Goal: Transaction & Acquisition: Purchase product/service

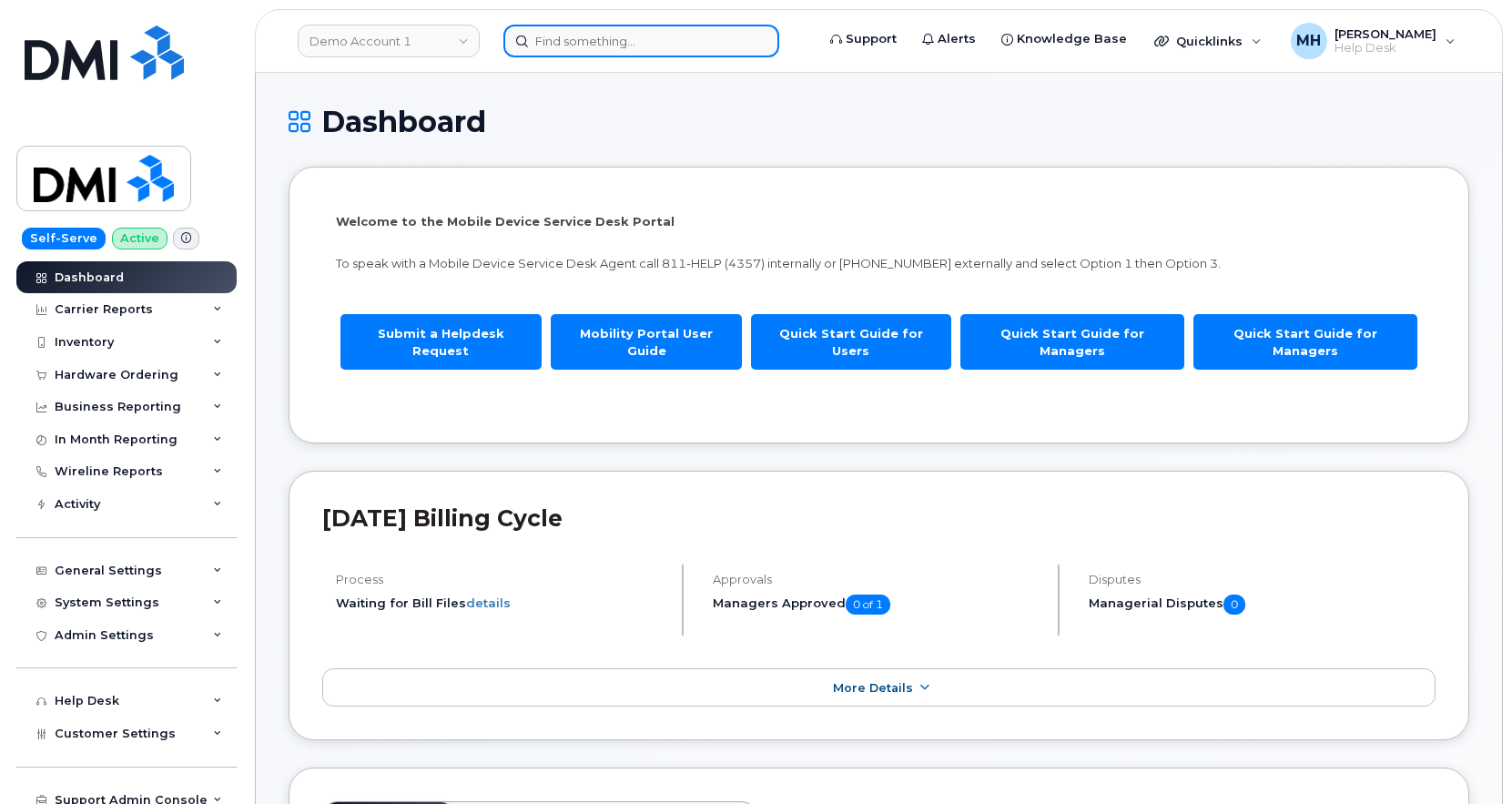
click at [577, 49] on input at bounding box center [641, 40] width 276 height 33
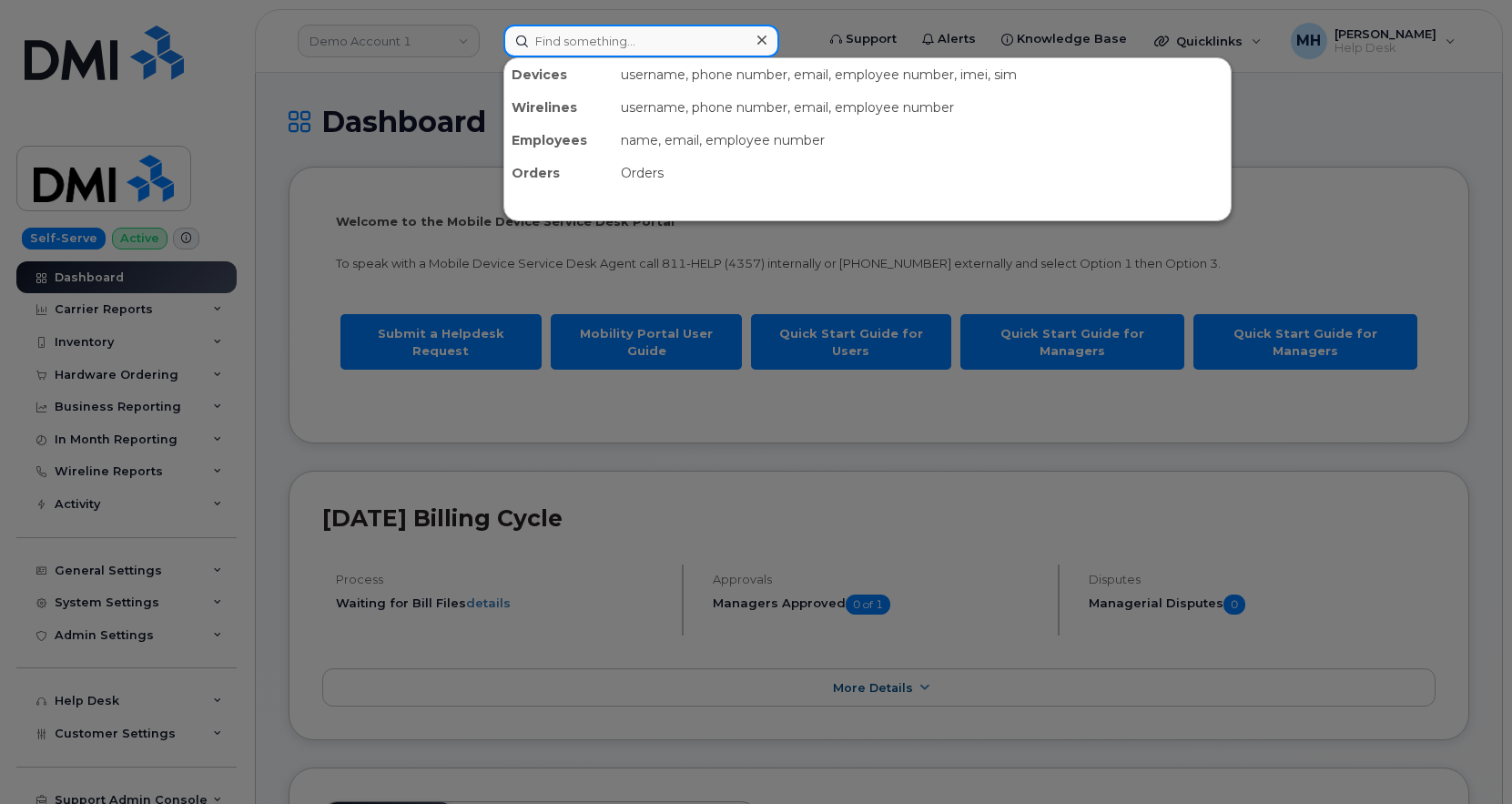
paste input "[PHONE_NUMBER]"
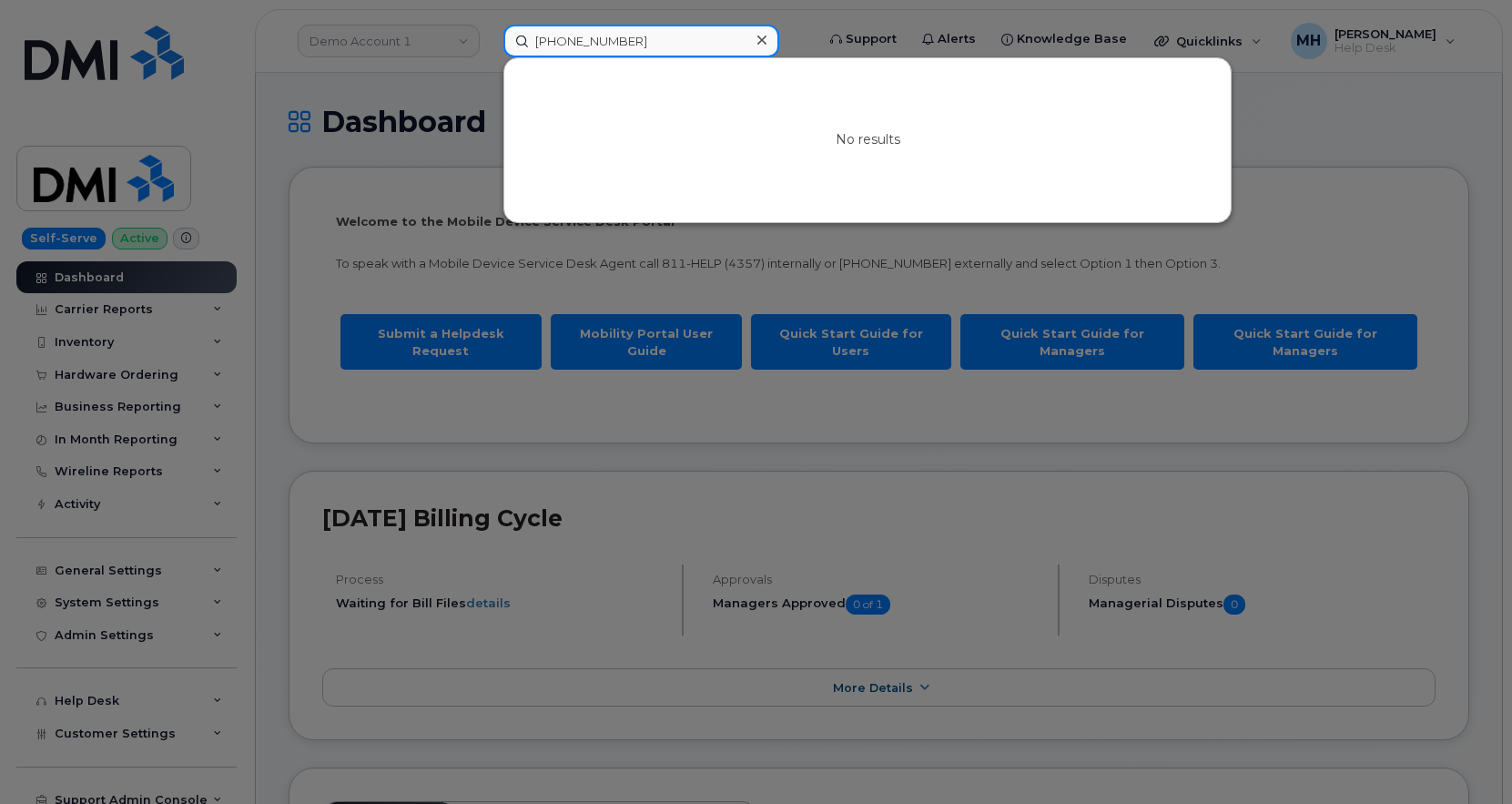
type input "[PHONE_NUMBER]"
drag, startPoint x: 409, startPoint y: 30, endPoint x: 395, endPoint y: 35, distance: 14.9
click at [408, 29] on div at bounding box center [756, 402] width 1512 height 804
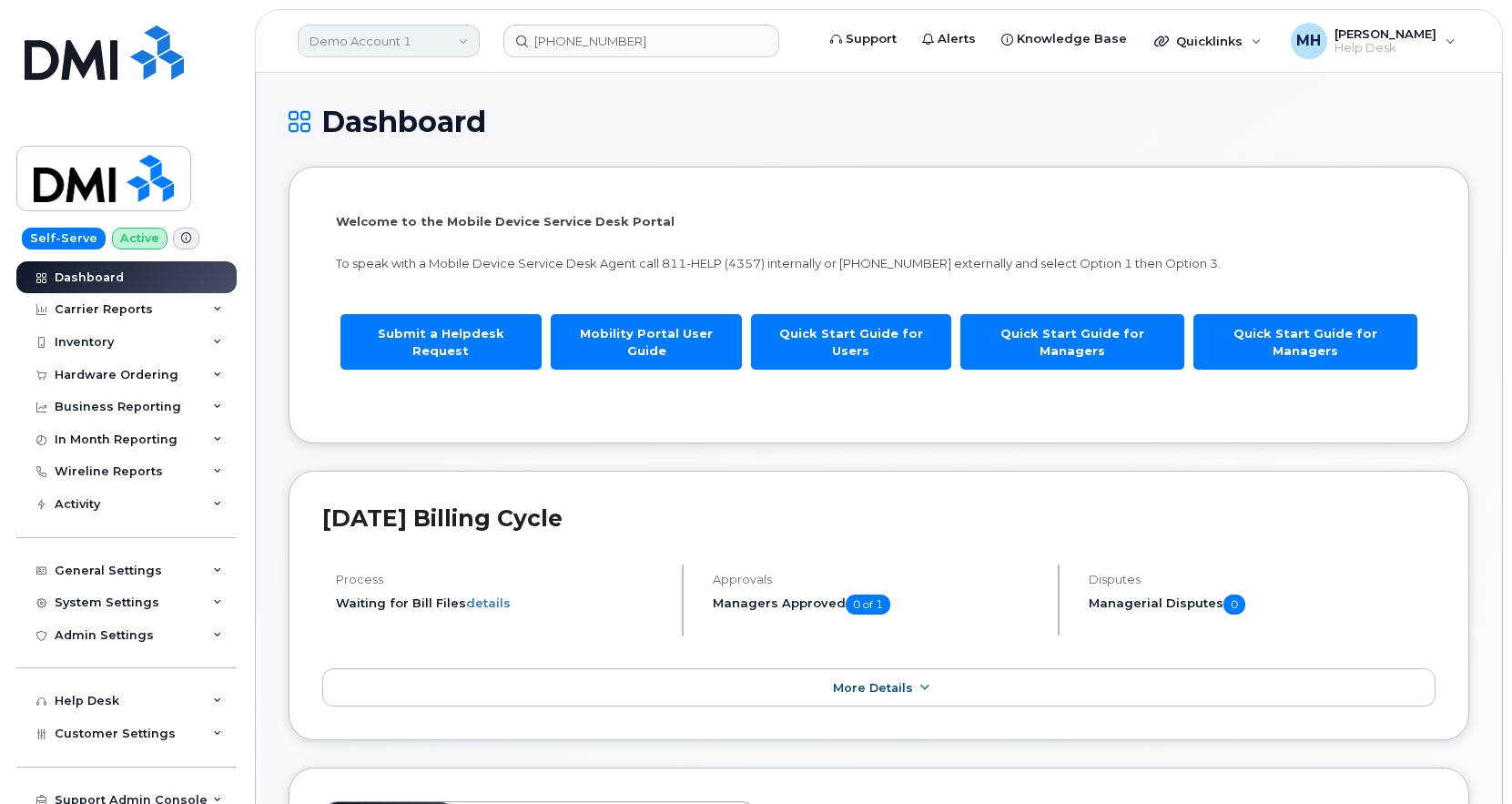
click at [393, 36] on link "Demo Account 1" at bounding box center [388, 40] width 182 height 33
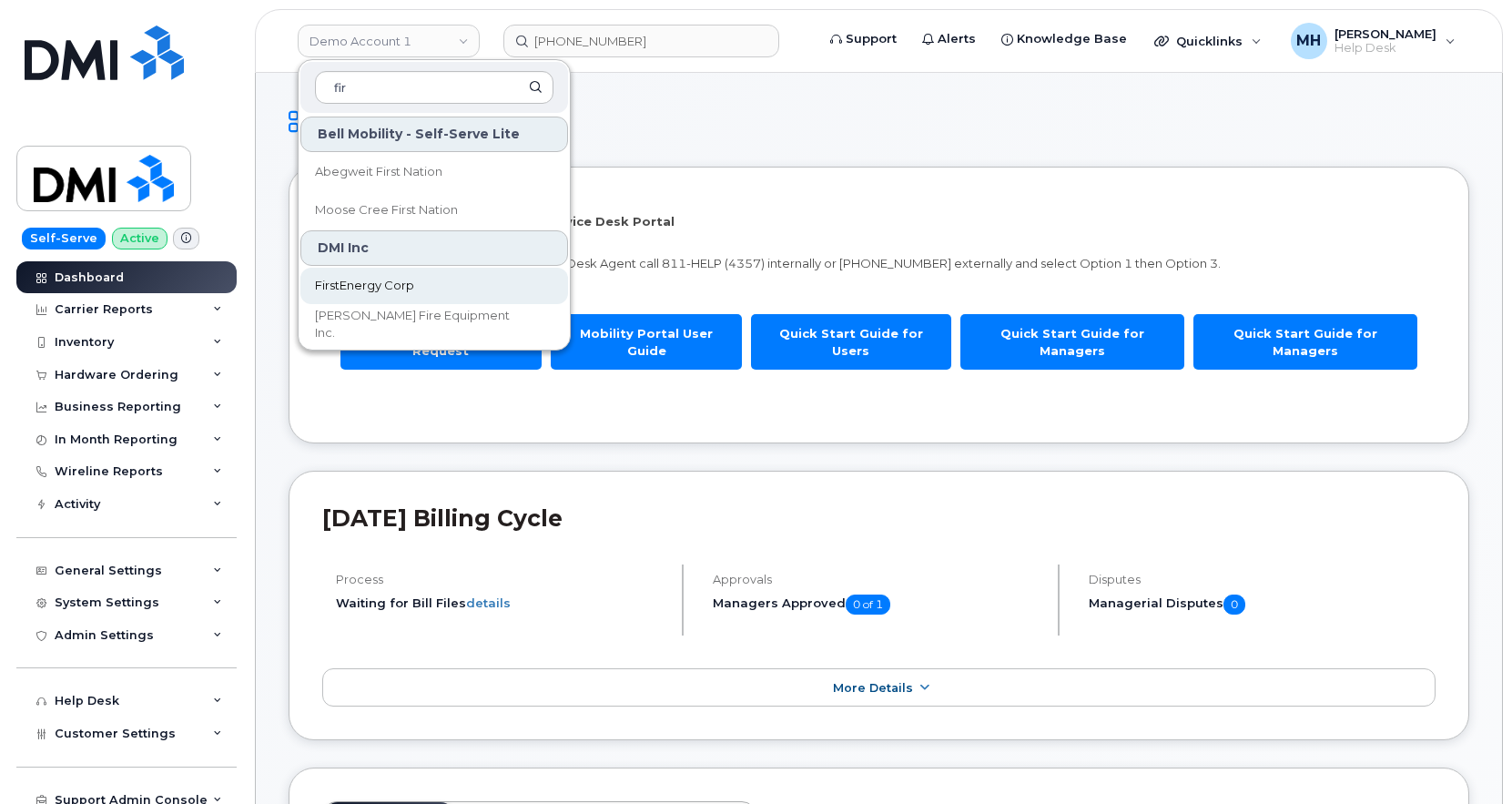
type input "fir"
click at [402, 276] on span "FirstEnergy Corp" at bounding box center [364, 286] width 99 height 19
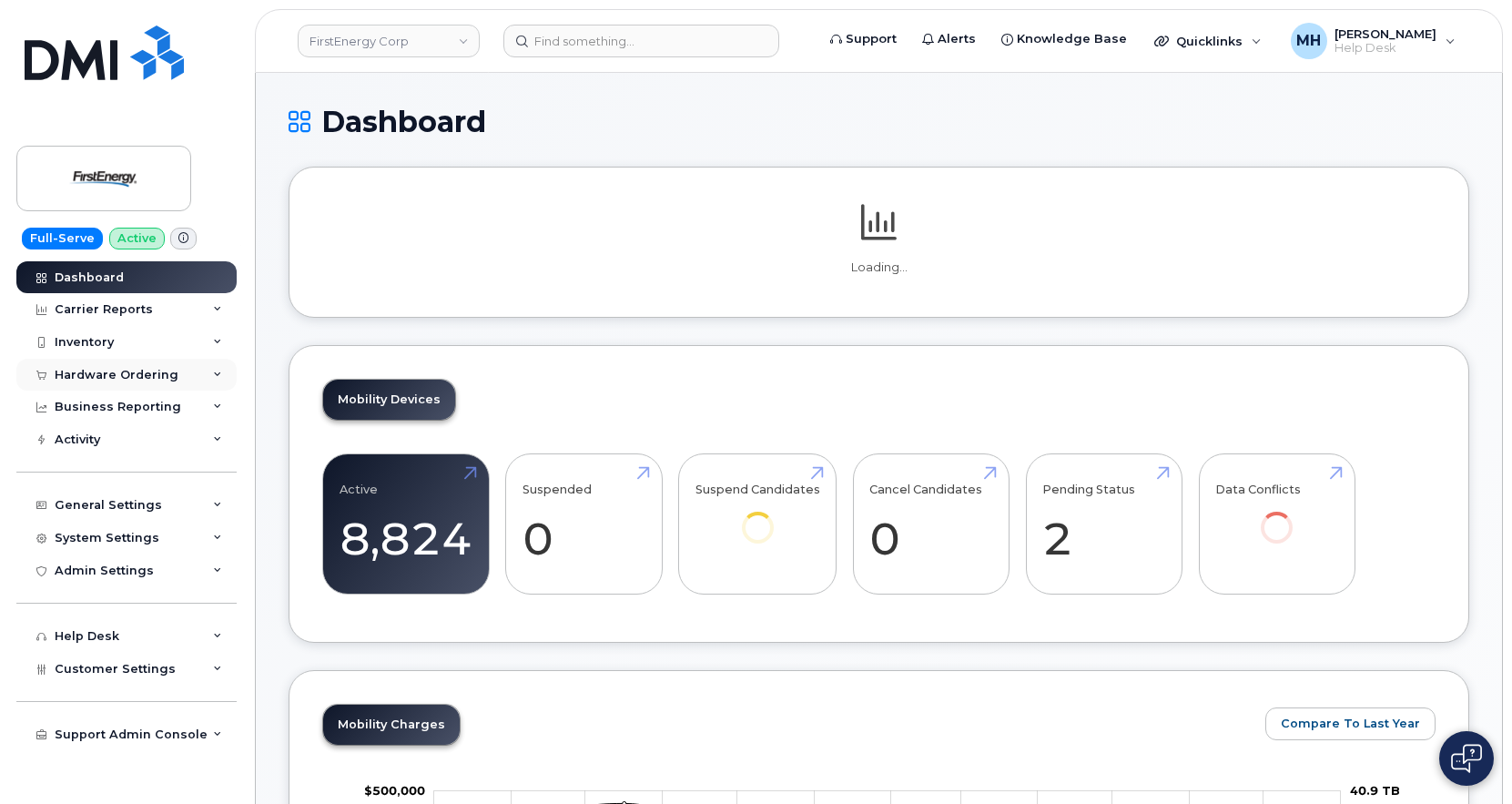
click at [132, 378] on div "Hardware Ordering" at bounding box center [117, 375] width 124 height 15
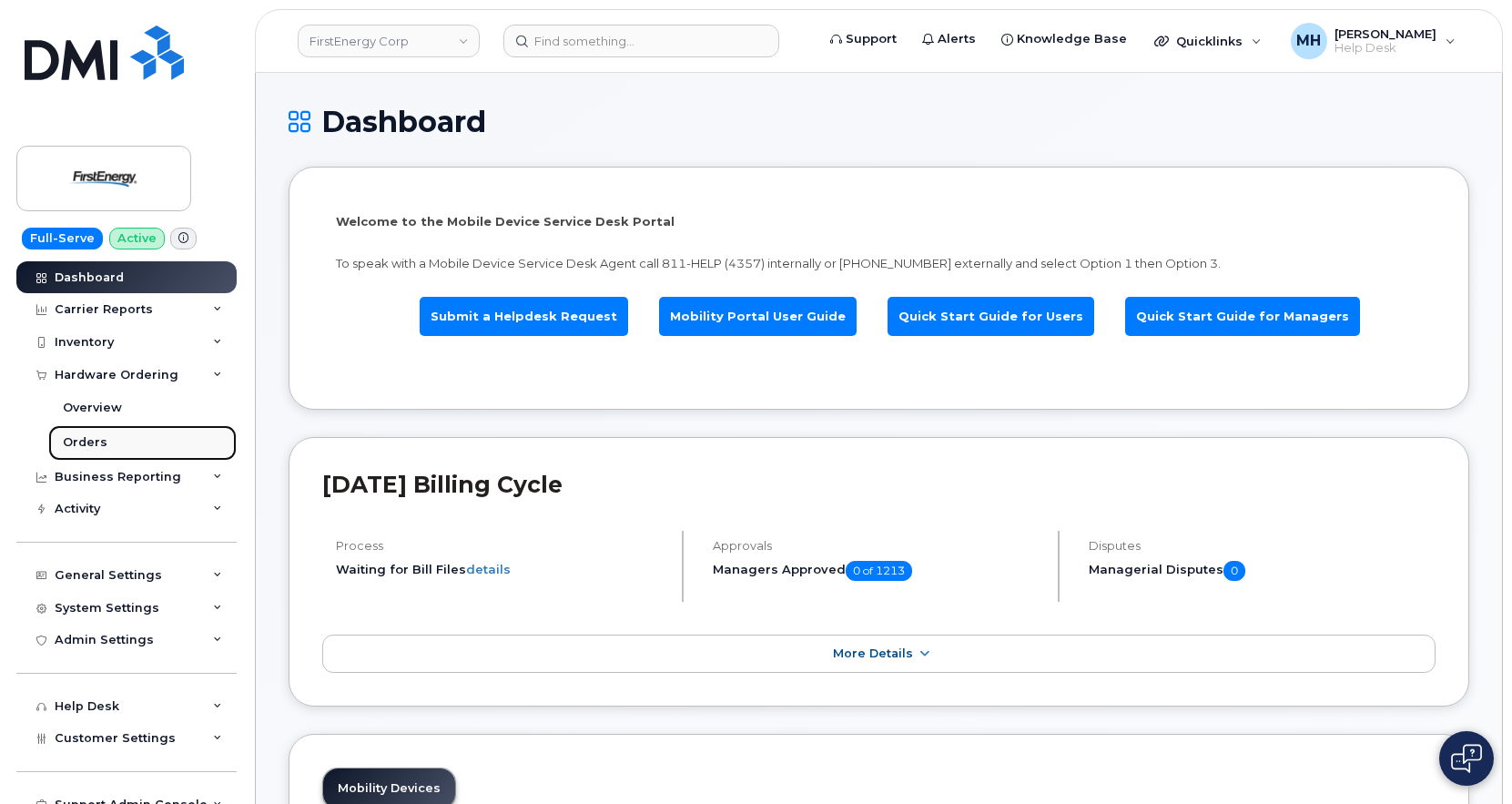
click at [116, 437] on link "Orders" at bounding box center [143, 442] width 189 height 35
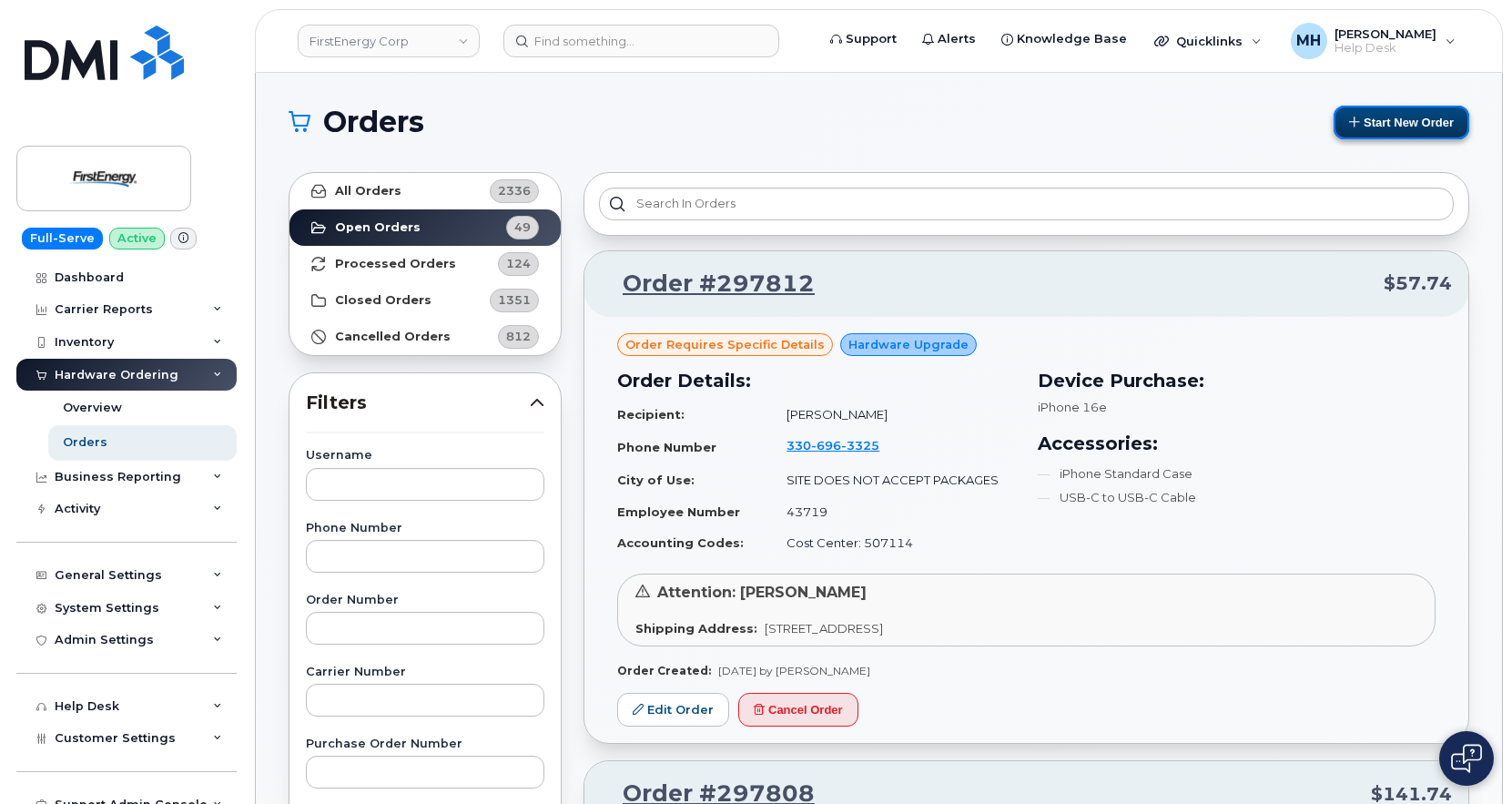
click at [1401, 126] on button "Start New Order" at bounding box center [1401, 122] width 135 height 34
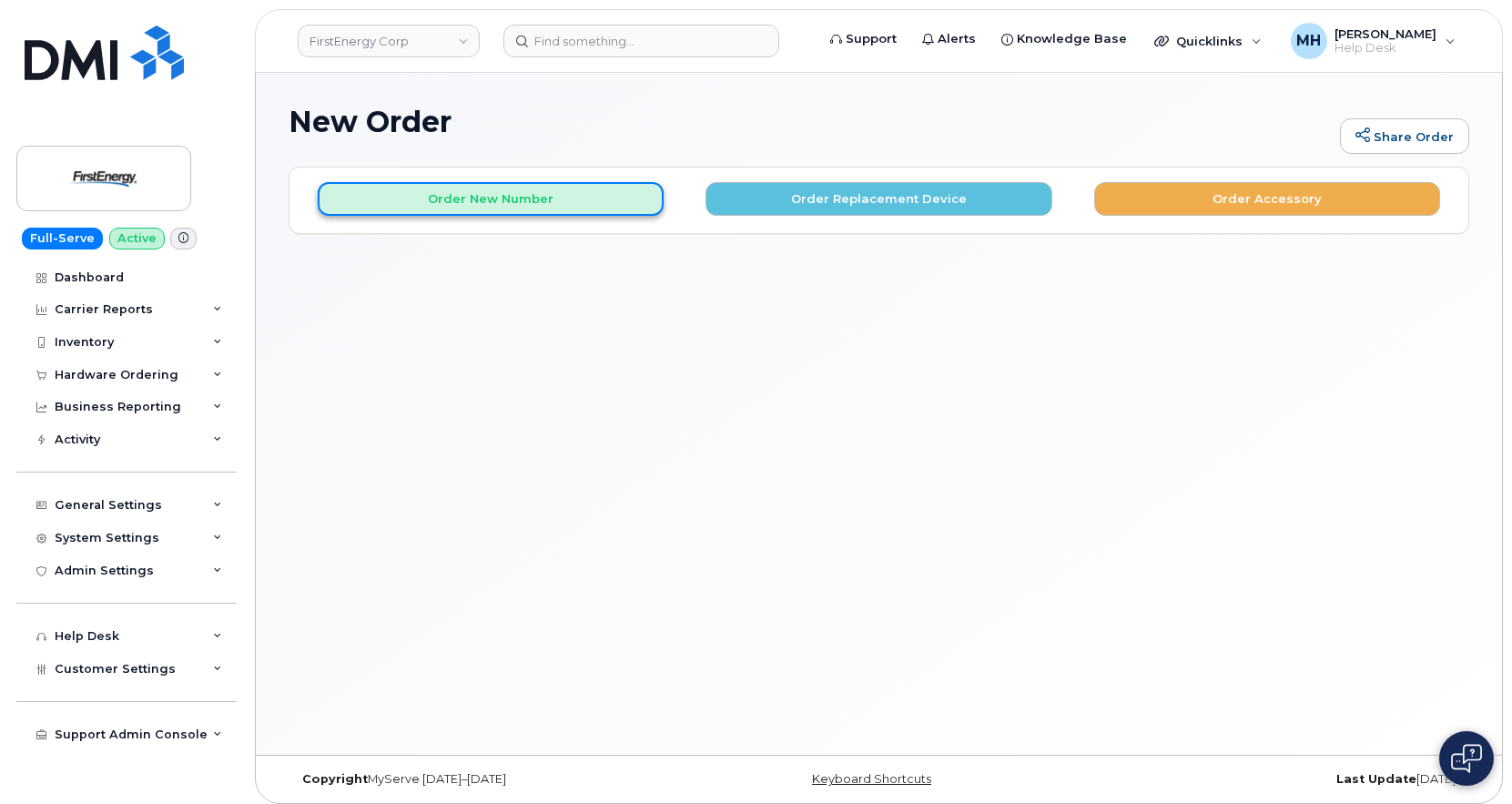
click at [576, 199] on button "Order New Number" at bounding box center [490, 199] width 346 height 34
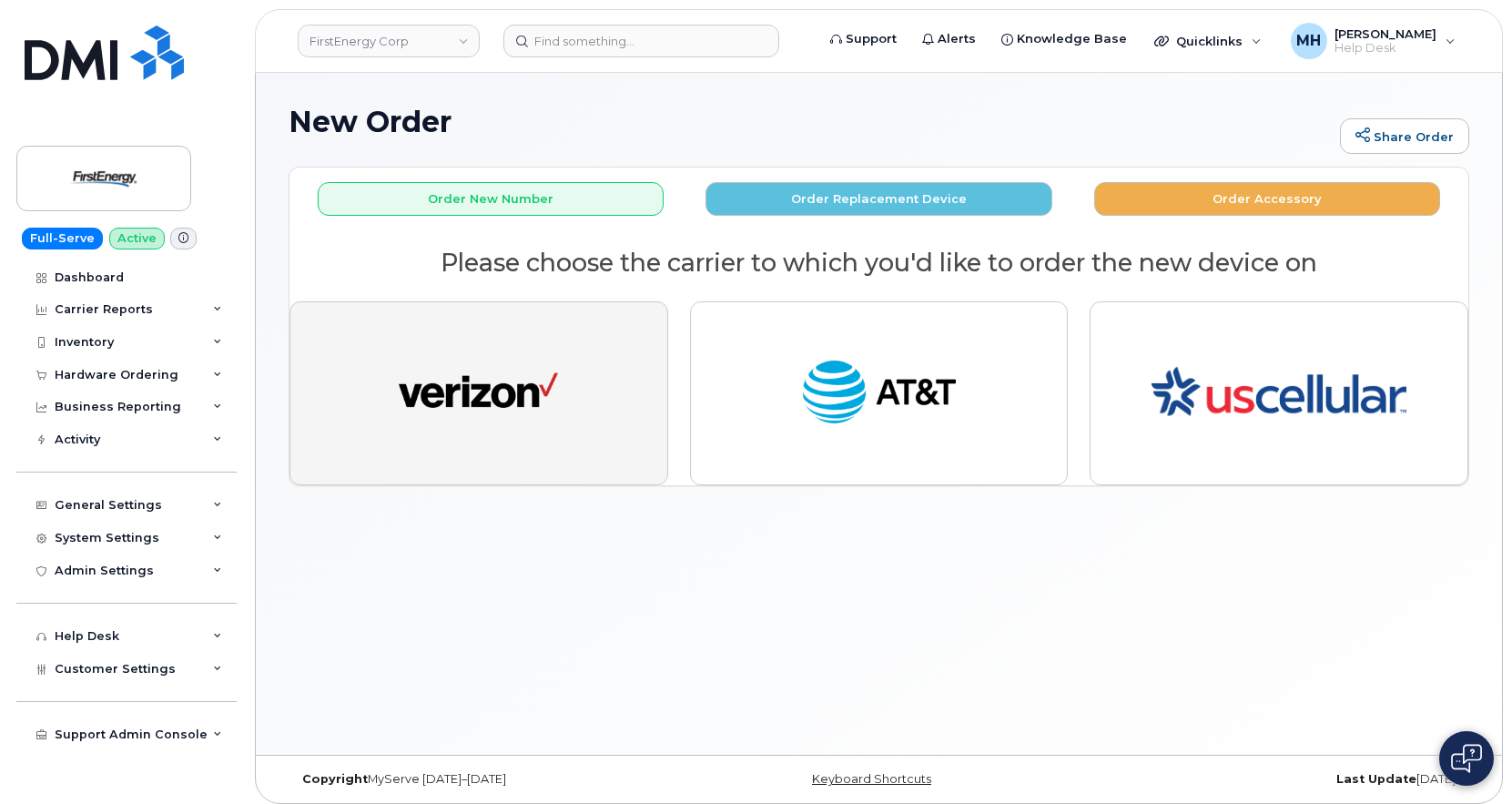
click at [600, 416] on button "button" at bounding box center [479, 393] width 379 height 184
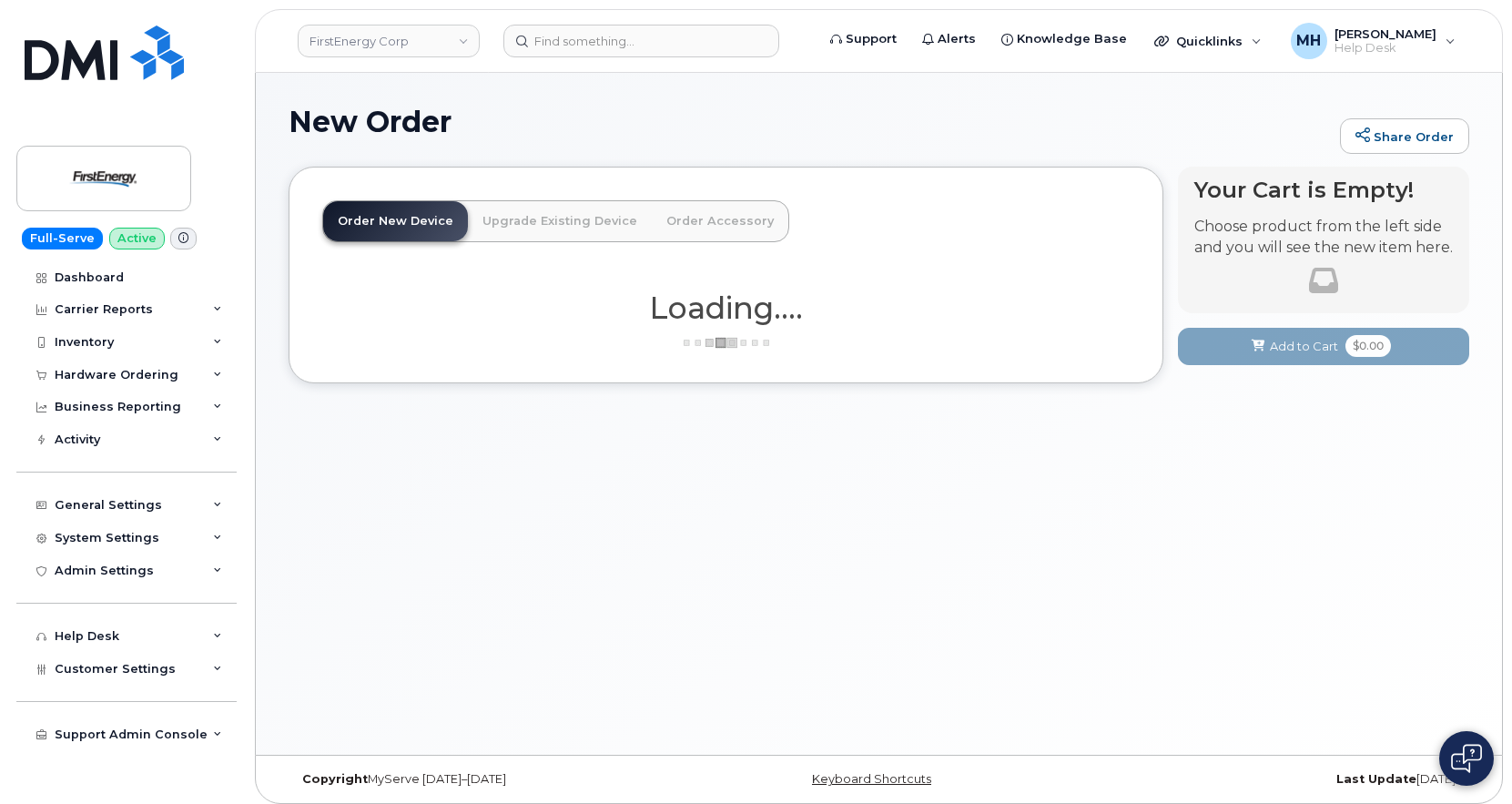
click at [693, 226] on link "Order Accessory" at bounding box center [720, 221] width 136 height 40
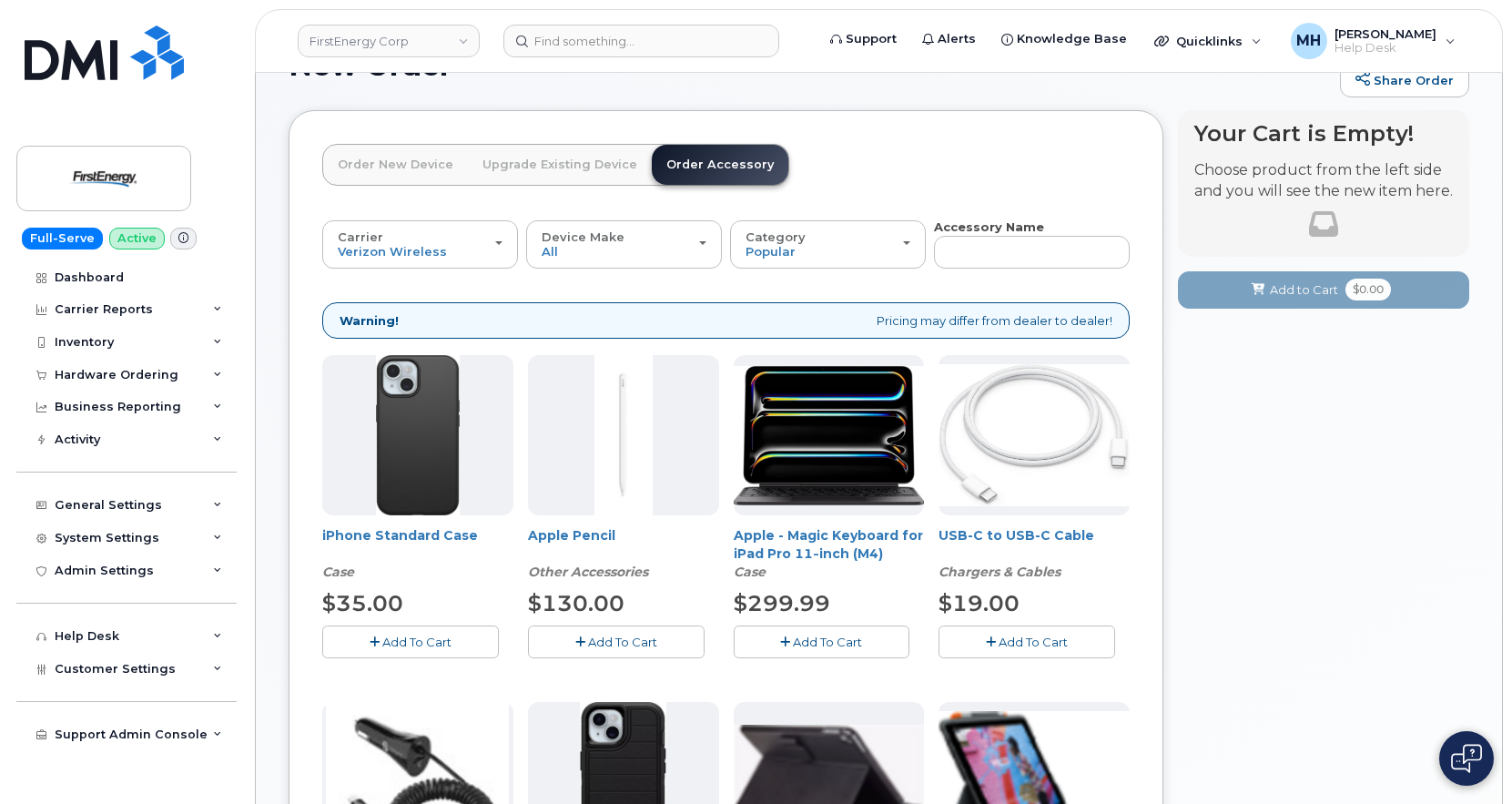
scroll to position [55, 0]
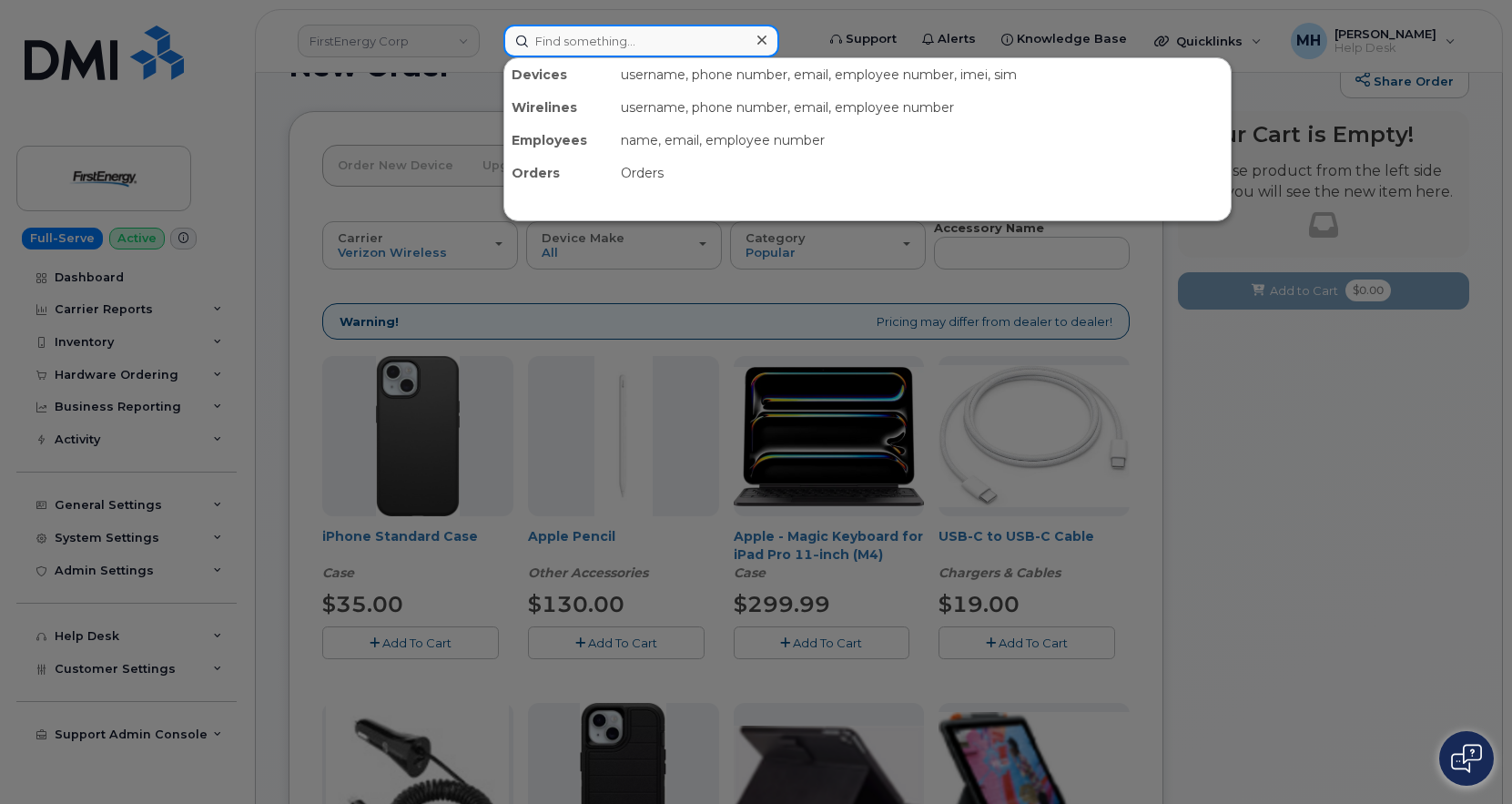
click at [681, 55] on input at bounding box center [641, 40] width 276 height 33
paste input "[PHONE_NUMBER]"
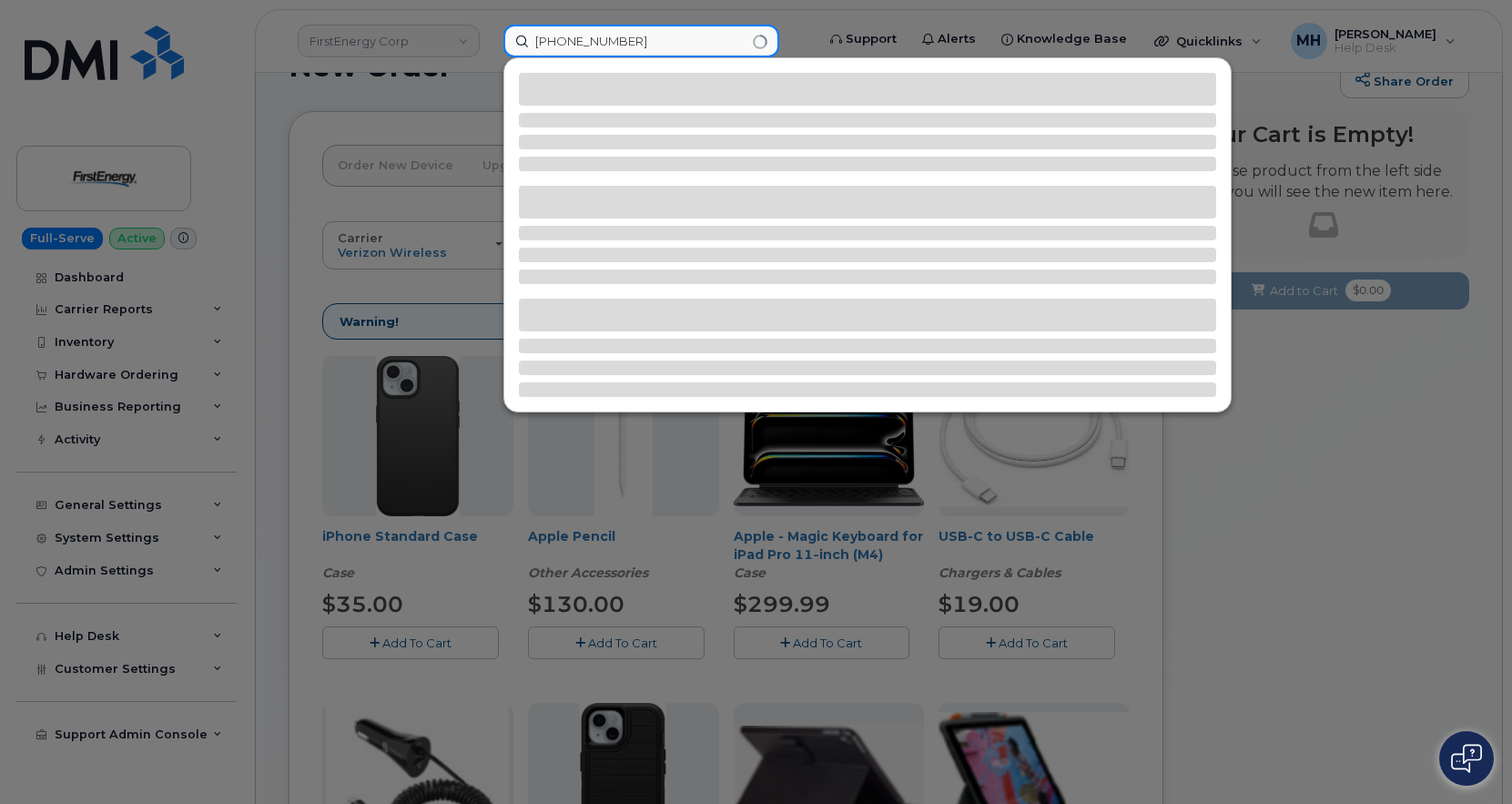
type input "[PHONE_NUMBER]"
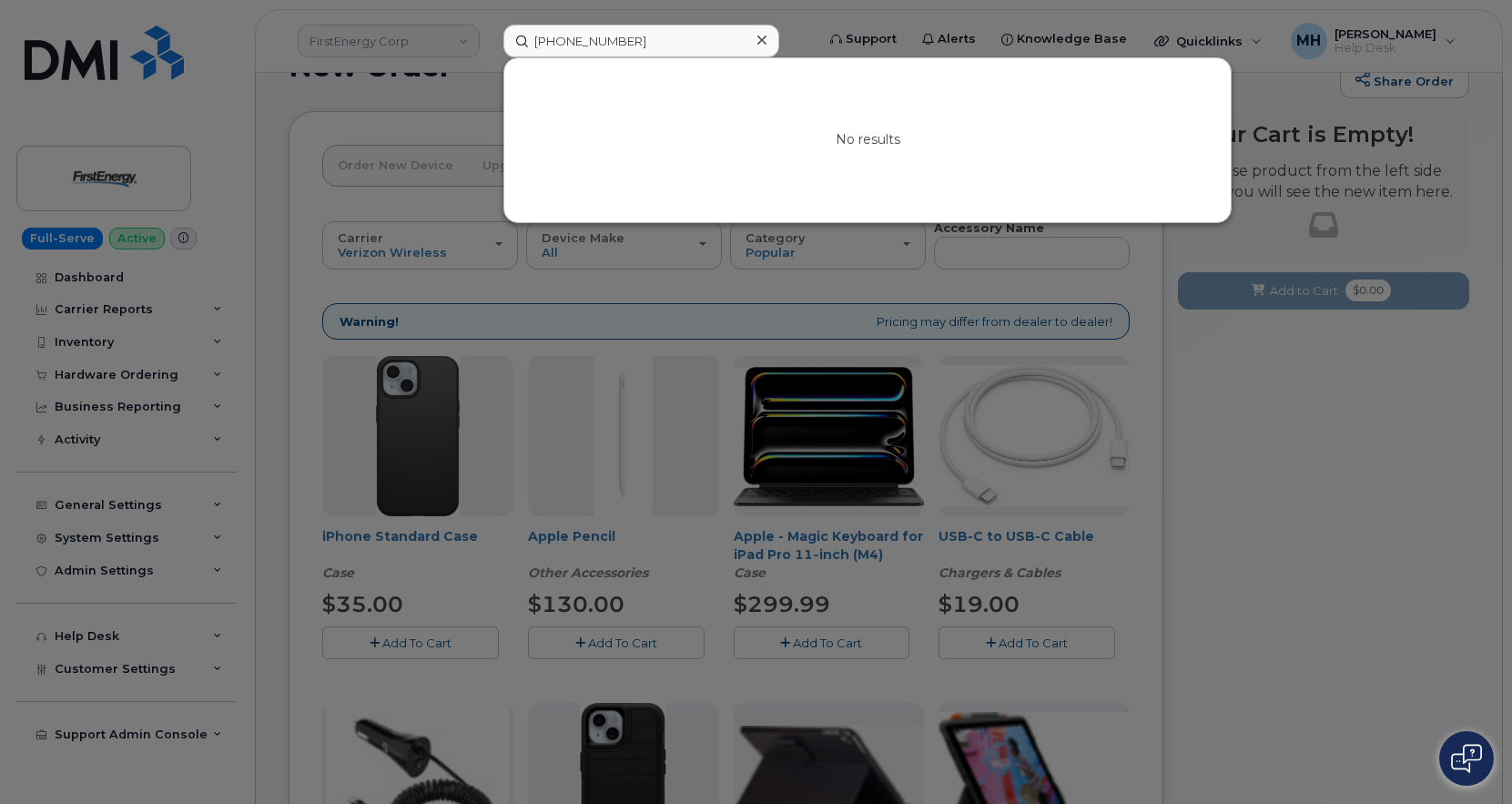
click at [1271, 104] on div at bounding box center [756, 402] width 1512 height 804
